Goal: Information Seeking & Learning: Understand process/instructions

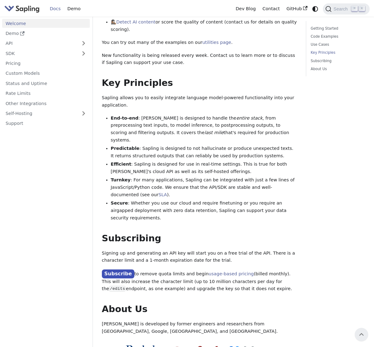
scroll to position [357, 0]
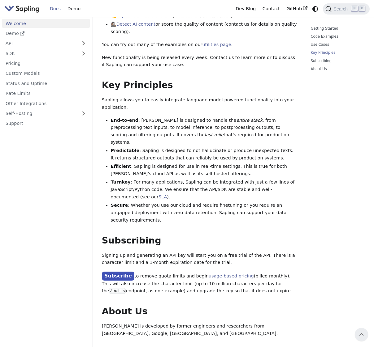
click at [208, 274] on link "usage-based pricing" at bounding box center [230, 276] width 45 height 5
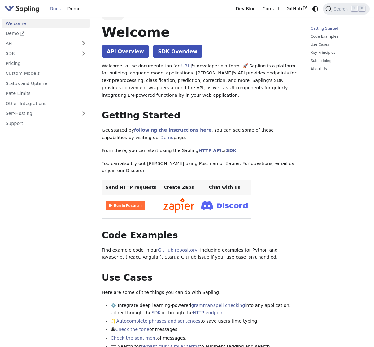
scroll to position [10, 0]
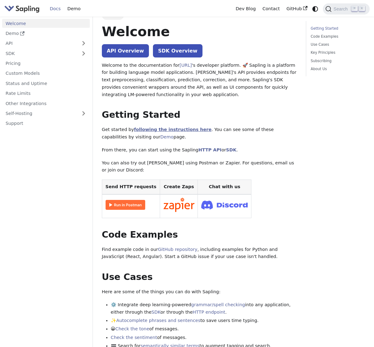
click at [159, 130] on link "following the instructions here" at bounding box center [172, 129] width 77 height 5
